Goal: Task Accomplishment & Management: Complete application form

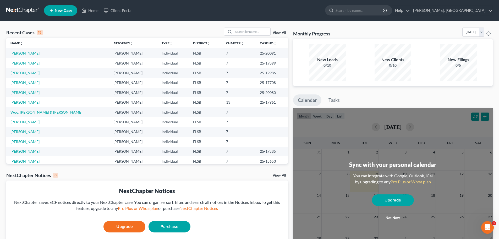
click at [60, 11] on span "New Case" at bounding box center [64, 11] width 18 height 4
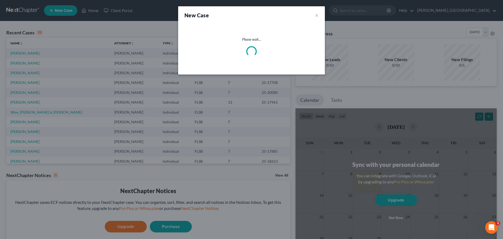
select select "17"
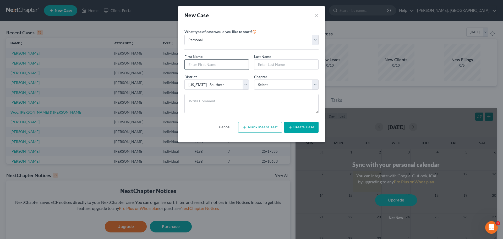
click at [210, 63] on input "text" at bounding box center [217, 64] width 64 height 10
type input "Konata"
type input "[PERSON_NAME]"
click at [317, 86] on select "Select 7 11 12 13" at bounding box center [286, 84] width 64 height 10
select select "3"
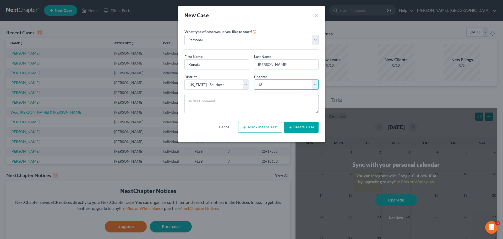
click at [254, 79] on select "Select 7 11 12 13" at bounding box center [286, 84] width 64 height 10
click at [303, 127] on button "Create Case" at bounding box center [301, 127] width 35 height 11
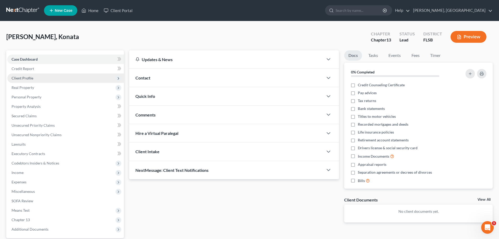
click at [28, 76] on span "Client Profile" at bounding box center [23, 78] width 22 height 4
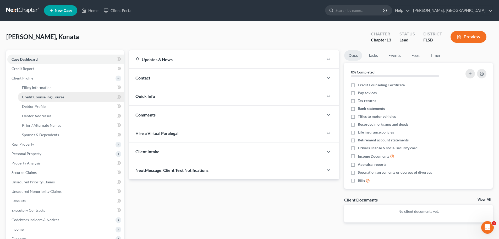
click at [44, 95] on span "Credit Counseling Course" at bounding box center [43, 97] width 42 height 4
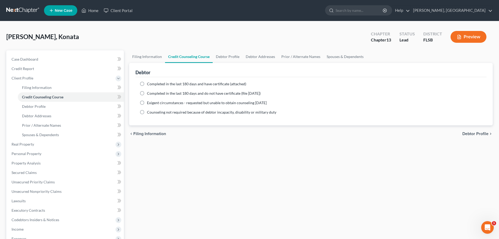
click at [153, 84] on span "Completed in the last 180 days and have certificate (attached)" at bounding box center [196, 83] width 99 height 4
click at [153, 84] on input "Completed in the last 180 days and have certificate (attached)" at bounding box center [150, 82] width 3 height 3
radio input "true"
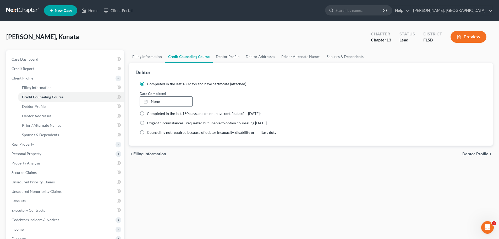
click at [161, 99] on link "None" at bounding box center [166, 101] width 52 height 10
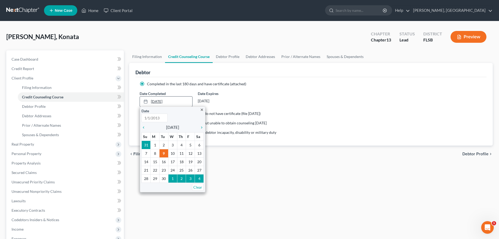
type input "[DATE]"
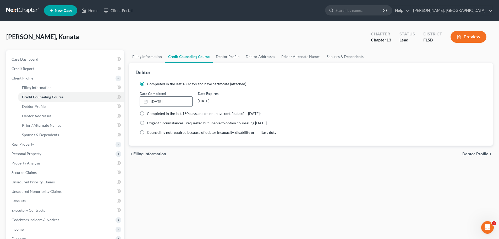
click at [478, 154] on span "Debtor Profile" at bounding box center [476, 154] width 26 height 4
select select "0"
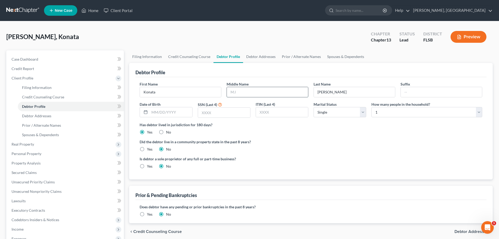
click at [266, 89] on input "text" at bounding box center [267, 92] width 81 height 10
type input "Sabur"
click at [159, 112] on input "text" at bounding box center [171, 112] width 42 height 10
type input "[DATE]"
click at [230, 115] on input "text" at bounding box center [224, 112] width 52 height 10
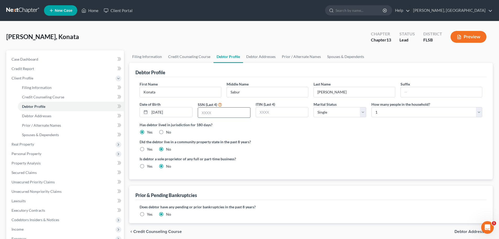
click at [208, 110] on input "text" at bounding box center [224, 112] width 52 height 10
click at [225, 114] on input "text" at bounding box center [224, 112] width 52 height 10
type input "6986"
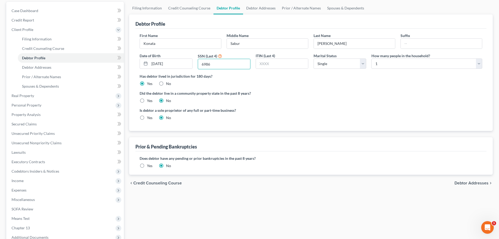
scroll to position [49, 0]
click at [475, 181] on span "Debtor Addresses" at bounding box center [472, 183] width 34 height 4
select select "0"
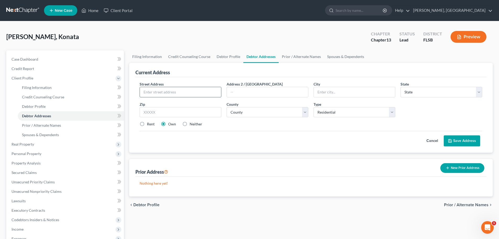
click at [205, 93] on input "text" at bounding box center [180, 92] width 81 height 10
click at [166, 92] on input "1" at bounding box center [180, 92] width 81 height 10
type input "[STREET_ADDRESS]"
type input "Pembroke PInes"
select select "9"
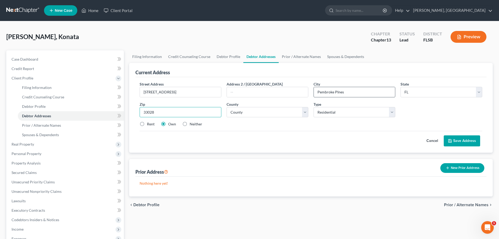
type input "33028"
type input "Pembroke Pines"
click at [339, 93] on input "Pembroke Pines" at bounding box center [354, 92] width 81 height 10
click at [464, 139] on button "Save Address" at bounding box center [462, 140] width 36 height 11
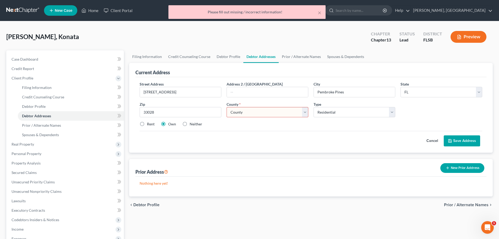
click at [305, 111] on select "County [GEOGRAPHIC_DATA] [GEOGRAPHIC_DATA] [GEOGRAPHIC_DATA] [GEOGRAPHIC_DATA] …" at bounding box center [268, 112] width 82 height 10
select select "5"
click at [227, 107] on select "County [GEOGRAPHIC_DATA] [GEOGRAPHIC_DATA] [GEOGRAPHIC_DATA] [GEOGRAPHIC_DATA] …" at bounding box center [268, 112] width 82 height 10
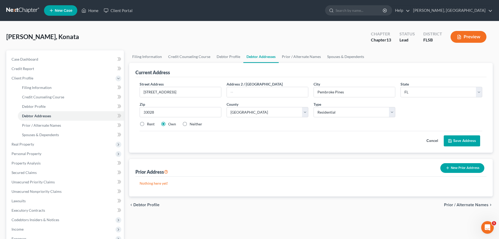
click at [467, 168] on button "New Prior Address" at bounding box center [463, 168] width 44 height 10
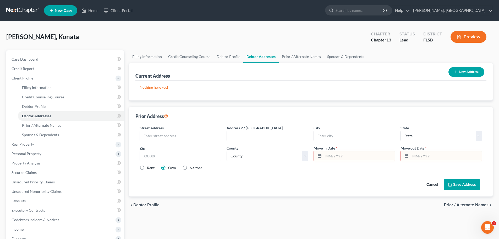
click at [464, 205] on span "Prior / Alternate Names" at bounding box center [466, 205] width 45 height 4
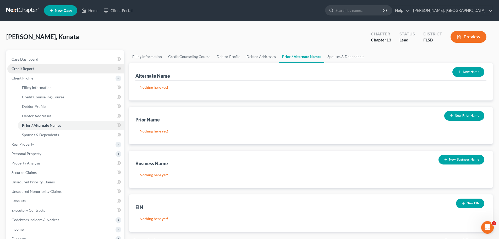
click at [28, 70] on span "Credit Report" at bounding box center [23, 68] width 23 height 4
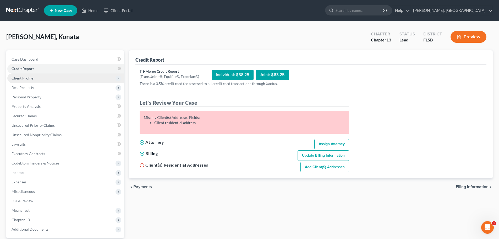
click at [24, 77] on span "Client Profile" at bounding box center [23, 78] width 22 height 4
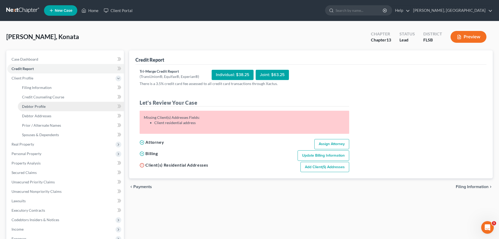
click at [36, 106] on span "Debtor Profile" at bounding box center [34, 106] width 24 height 4
select select "0"
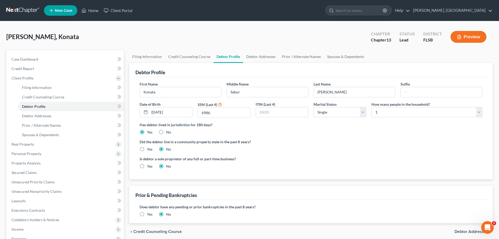
click at [483, 112] on div "How many people in the household? Select 1 2 3 4 5 6 7 8 9 10 11 12 13 14 15 16…" at bounding box center [427, 109] width 116 height 17
click at [479, 112] on select "Select 1 2 3 4 5 6 7 8 9 10 11 12 13 14 15 16 17 18 19 20" at bounding box center [427, 112] width 111 height 10
select select "3"
click at [372, 107] on select "Select 1 2 3 4 5 6 7 8 9 10 11 12 13 14 15 16 17 18 19 20" at bounding box center [427, 112] width 111 height 10
click at [464, 230] on span "Debtor Addresses" at bounding box center [472, 231] width 34 height 4
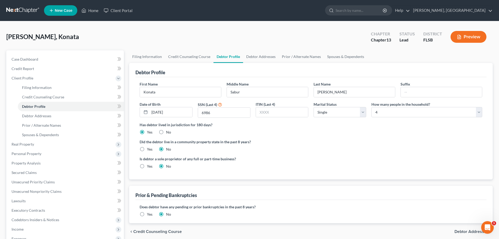
select select "0"
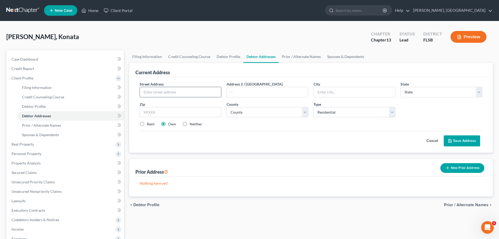
click at [191, 92] on input "text" at bounding box center [180, 92] width 81 height 10
click at [186, 91] on input "text" at bounding box center [180, 92] width 81 height 10
type input "[STREET_ADDRESS]"
click at [348, 88] on input "text" at bounding box center [354, 92] width 81 height 10
type input "Pembroke Pines"
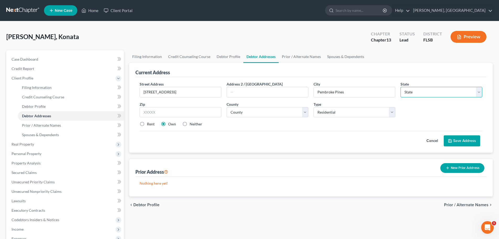
select select "9"
type input "33028"
select select "5"
click at [457, 139] on button "Save Address" at bounding box center [462, 140] width 36 height 11
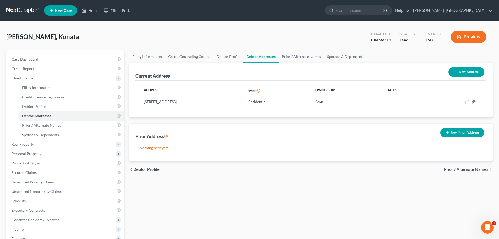
click at [456, 170] on span "Prior / Alternate Names" at bounding box center [466, 169] width 45 height 4
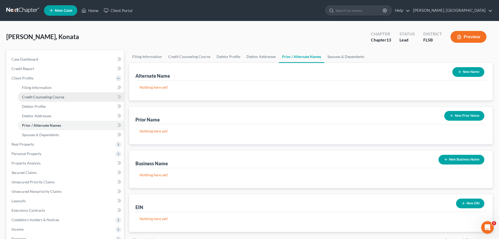
click at [36, 95] on span "Credit Counseling Course" at bounding box center [43, 97] width 42 height 4
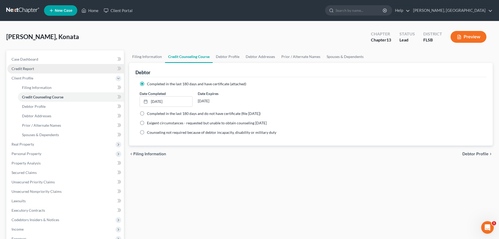
click at [24, 67] on span "Credit Report" at bounding box center [23, 68] width 23 height 4
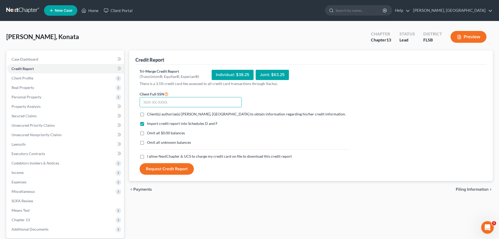
click at [146, 100] on input "text" at bounding box center [191, 102] width 102 height 10
click at [143, 104] on input "text" at bounding box center [191, 102] width 102 height 10
click at [171, 102] on input "text" at bounding box center [191, 102] width 102 height 10
type input "055-66-6986"
click at [147, 157] on label "I allow NextChapter & UCS to charge my credit card on file to download this cre…" at bounding box center [219, 156] width 145 height 5
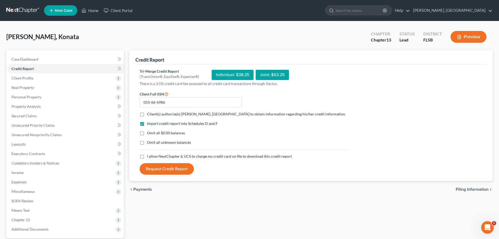
click at [149, 157] on input "I allow NextChapter & UCS to charge my credit card on file to download this cre…" at bounding box center [150, 155] width 3 height 3
checkbox input "true"
click at [147, 132] on label "Omit all $0.00 balances" at bounding box center [166, 132] width 38 height 5
click at [149, 132] on input "Omit all $0.00 balances" at bounding box center [150, 131] width 3 height 3
checkbox input "true"
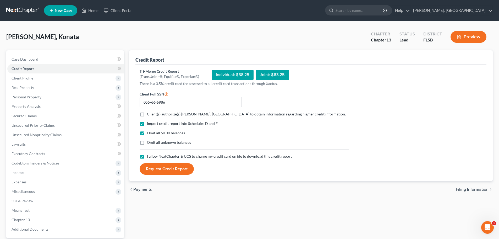
click at [147, 114] on label "Client(s) authorize(s) [PERSON_NAME], [GEOGRAPHIC_DATA] to obtain information r…" at bounding box center [246, 113] width 199 height 5
click at [149, 114] on input "Client(s) authorize(s) [PERSON_NAME], [GEOGRAPHIC_DATA] to obtain information r…" at bounding box center [150, 112] width 3 height 3
checkbox input "true"
click at [175, 169] on button "Request Credit Report" at bounding box center [167, 169] width 54 height 12
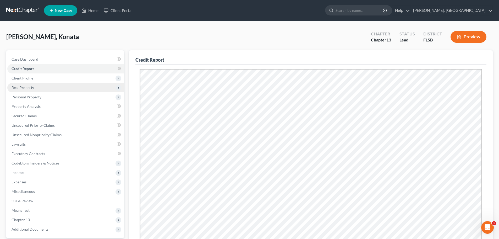
click at [30, 86] on span "Real Property" at bounding box center [23, 87] width 23 height 4
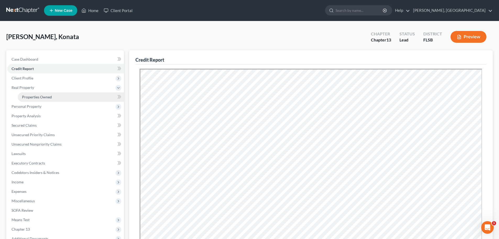
click at [38, 96] on span "Properties Owned" at bounding box center [37, 97] width 30 height 4
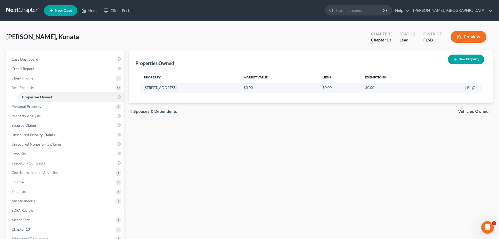
click at [469, 88] on icon "button" at bounding box center [468, 87] width 2 height 2
select select "9"
select select "5"
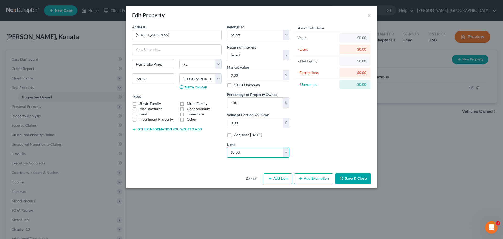
click at [285, 152] on select "Select Loancare Servicing C - $679,220.00 Pnc Bank - $49,860.00" at bounding box center [258, 152] width 63 height 10
select select "0"
click at [227, 147] on select "Select Loancare Servicing C - $679,220.00 Pnc Bank - $49,860.00" at bounding box center [258, 152] width 63 height 10
select select
select select "48"
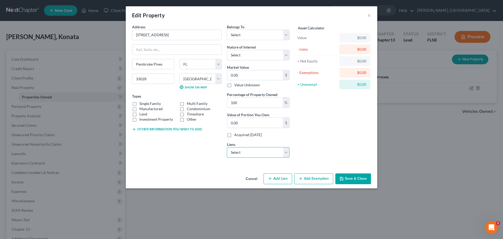
select select "0"
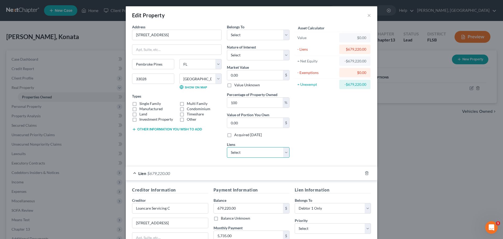
click at [285, 152] on select "Select Pnc Bank - $49,860.00" at bounding box center [258, 152] width 63 height 10
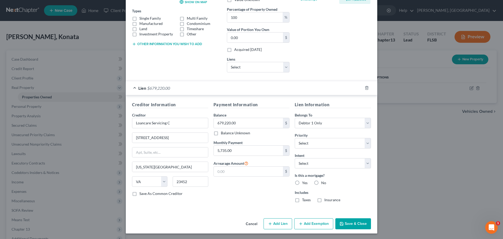
scroll to position [86, 0]
click at [354, 223] on button "Save & Close" at bounding box center [353, 223] width 36 height 11
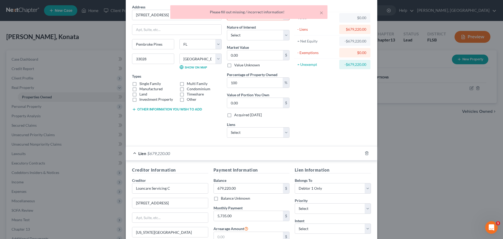
scroll to position [0, 0]
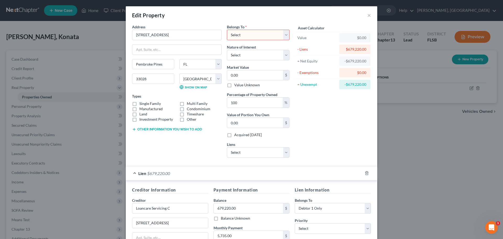
click at [285, 34] on select "Select Debtor 1 Only Debtor 2 Only Debtor 1 And Debtor 2 Only At Least One Of T…" at bounding box center [258, 35] width 63 height 10
select select "0"
click at [227, 30] on select "Select Debtor 1 Only Debtor 2 Only Debtor 1 And Debtor 2 Only At Least One Of T…" at bounding box center [258, 35] width 63 height 10
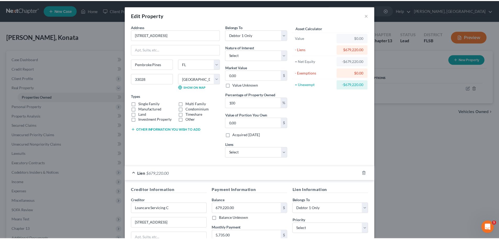
scroll to position [86, 0]
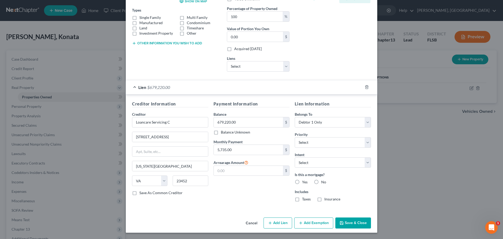
click at [364, 220] on button "Save & Close" at bounding box center [353, 222] width 36 height 11
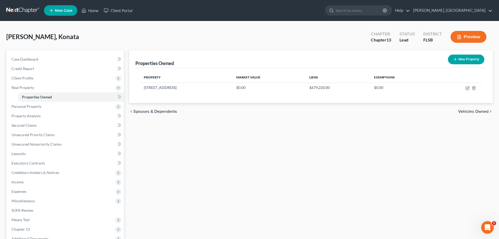
scroll to position [59, 0]
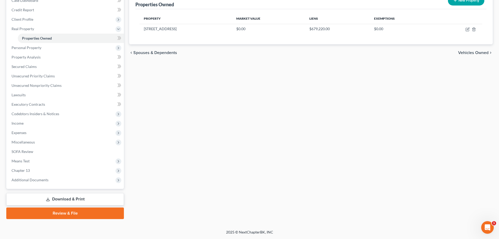
click at [75, 214] on link "Review & File" at bounding box center [65, 213] width 118 height 12
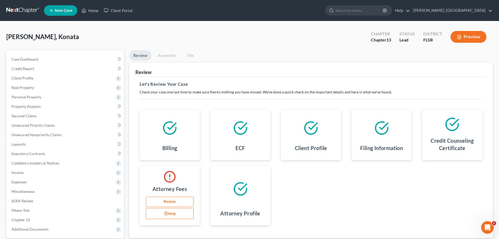
click at [166, 202] on link "Review" at bounding box center [170, 202] width 48 height 10
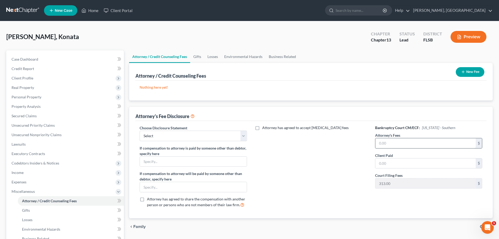
click at [393, 140] on input "text" at bounding box center [426, 143] width 100 height 10
type input "2,300"
click at [396, 165] on input "text" at bounding box center [426, 163] width 100 height 10
type input "2,300"
type input "1,960"
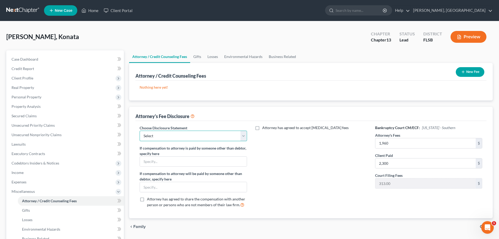
click at [242, 136] on select "Select Fl Middle District Attorney Fee Disclosure FL Northern District Attorney…" at bounding box center [193, 136] width 107 height 10
select select "2"
click at [140, 131] on select "Select Fl Middle District Attorney Fee Disclosure FL Northern District Attorney…" at bounding box center [193, 136] width 107 height 10
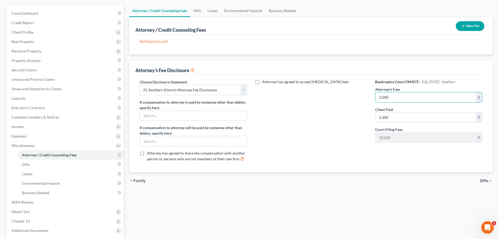
scroll to position [52, 0]
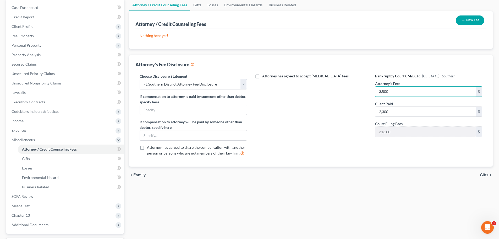
type input "3,500"
click at [487, 175] on span "Gifts" at bounding box center [484, 175] width 9 height 4
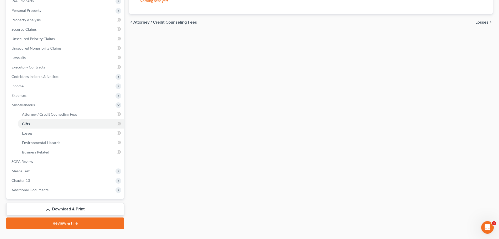
scroll to position [91, 0]
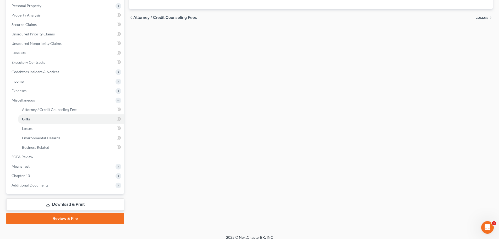
click at [73, 217] on link "Review & File" at bounding box center [65, 219] width 118 height 12
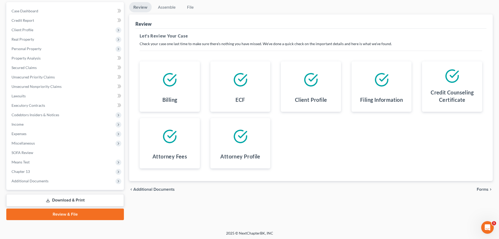
scroll to position [49, 0]
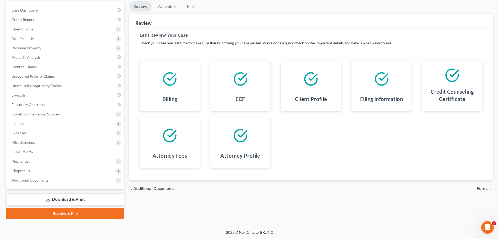
click at [485, 189] on span "Forms" at bounding box center [483, 188] width 12 height 4
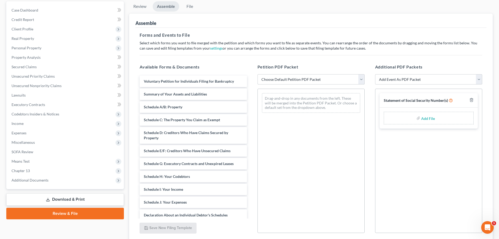
click at [361, 78] on select "Choose Default Petition PDF Packet Emergency Filing (Voluntary Petition and Cre…" at bounding box center [311, 79] width 107 height 10
select select "0"
click at [258, 74] on select "Choose Default Petition PDF Packet Emergency Filing (Voluntary Petition and Cre…" at bounding box center [311, 79] width 107 height 10
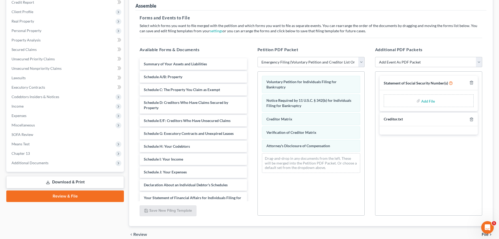
scroll to position [90, 0]
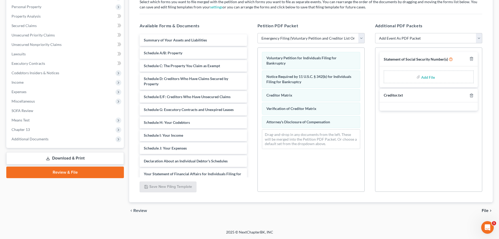
click at [484, 210] on span "File" at bounding box center [485, 210] width 7 height 4
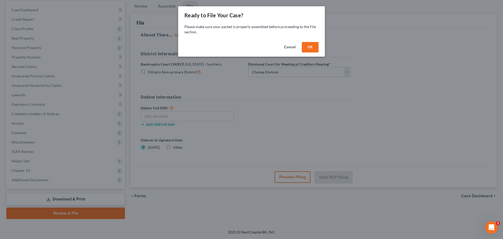
click at [312, 45] on button "OK" at bounding box center [310, 47] width 17 height 10
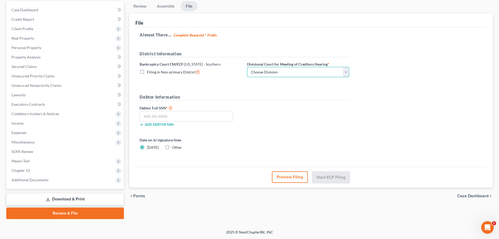
click at [347, 72] on select "Choose Division [GEOGRAPHIC_DATA] [GEOGRAPHIC_DATA] [GEOGRAPHIC_DATA]" at bounding box center [298, 72] width 102 height 10
select select "0"
click at [247, 67] on select "Choose Division [GEOGRAPHIC_DATA] [GEOGRAPHIC_DATA] [GEOGRAPHIC_DATA]" at bounding box center [298, 72] width 102 height 10
click at [143, 116] on input "text" at bounding box center [186, 116] width 93 height 10
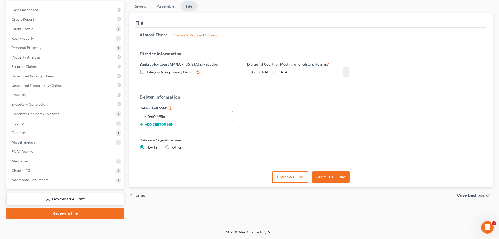
type input "055-66-6986"
click at [327, 177] on button "Start ECF Filing" at bounding box center [330, 177] width 37 height 12
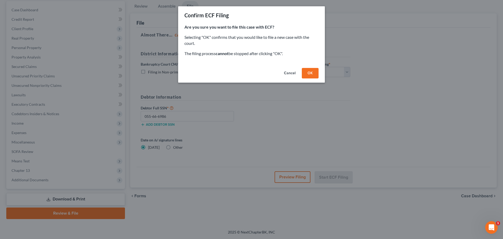
click at [311, 72] on button "OK" at bounding box center [310, 73] width 17 height 10
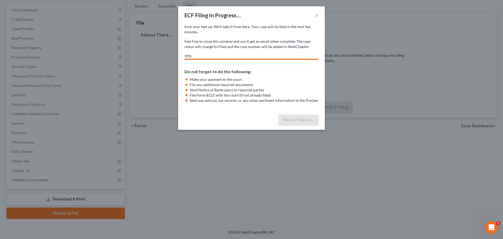
select select "0"
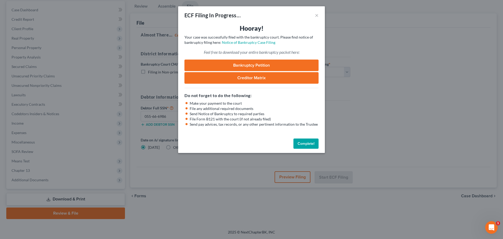
click at [308, 144] on button "Complete!" at bounding box center [306, 143] width 25 height 10
